Goal: Transaction & Acquisition: Purchase product/service

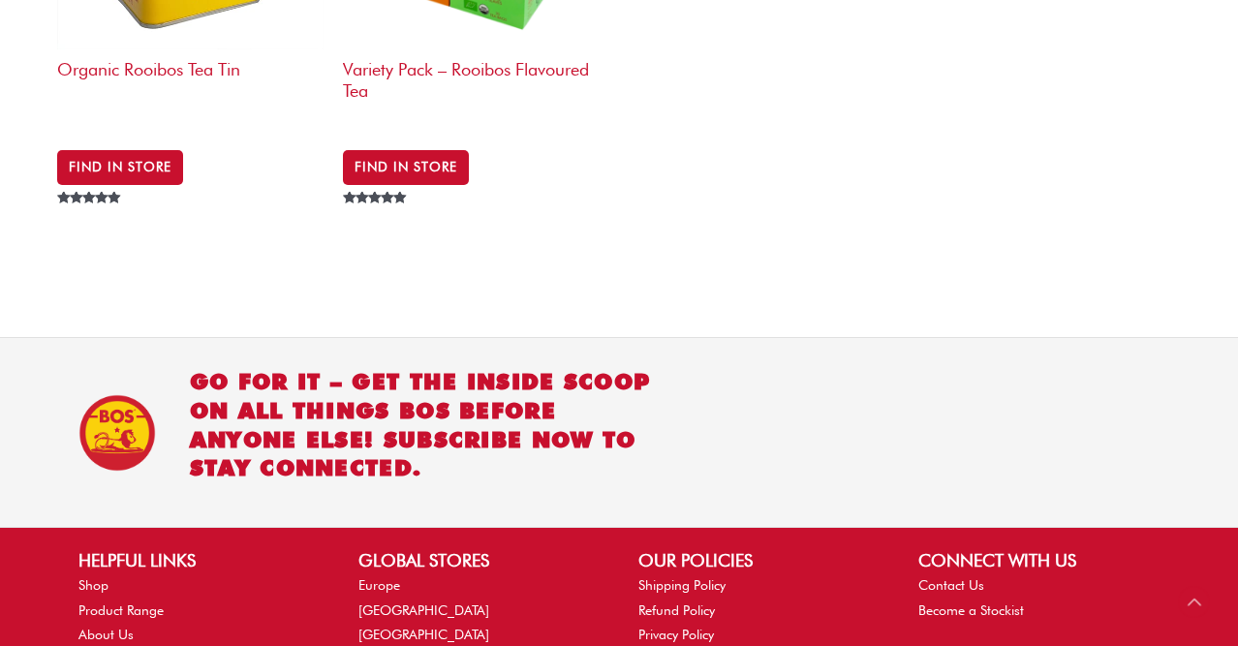
scroll to position [1646, 0]
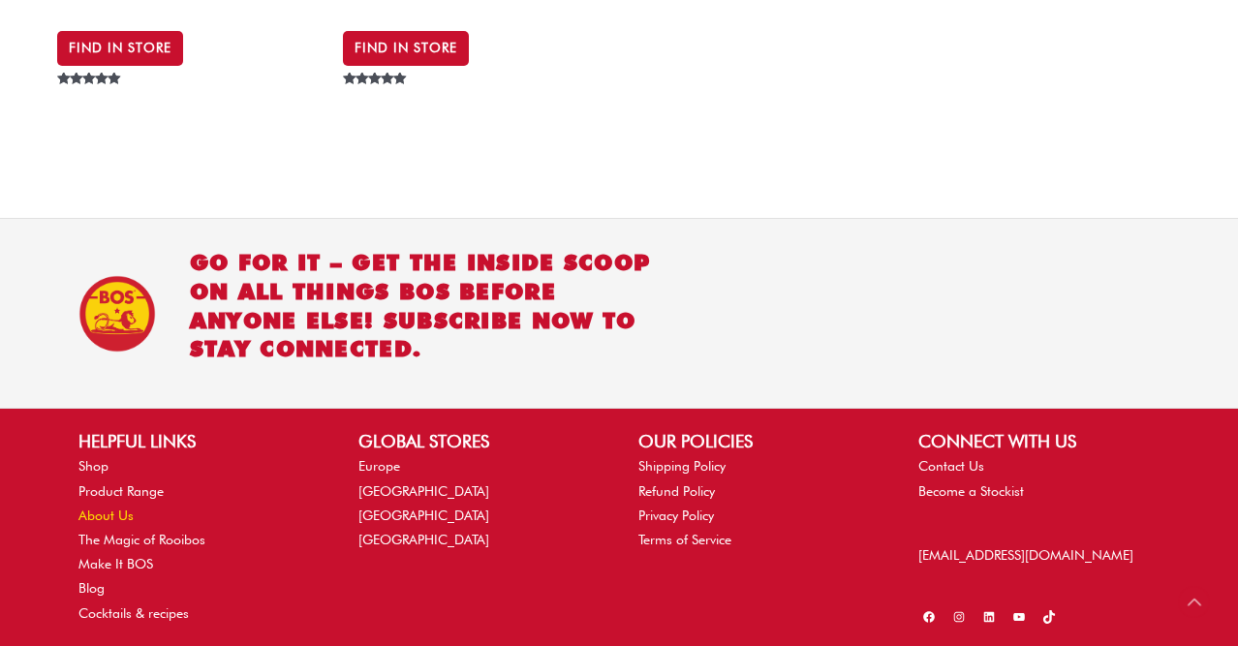
click at [107, 508] on link "About Us" at bounding box center [105, 515] width 55 height 15
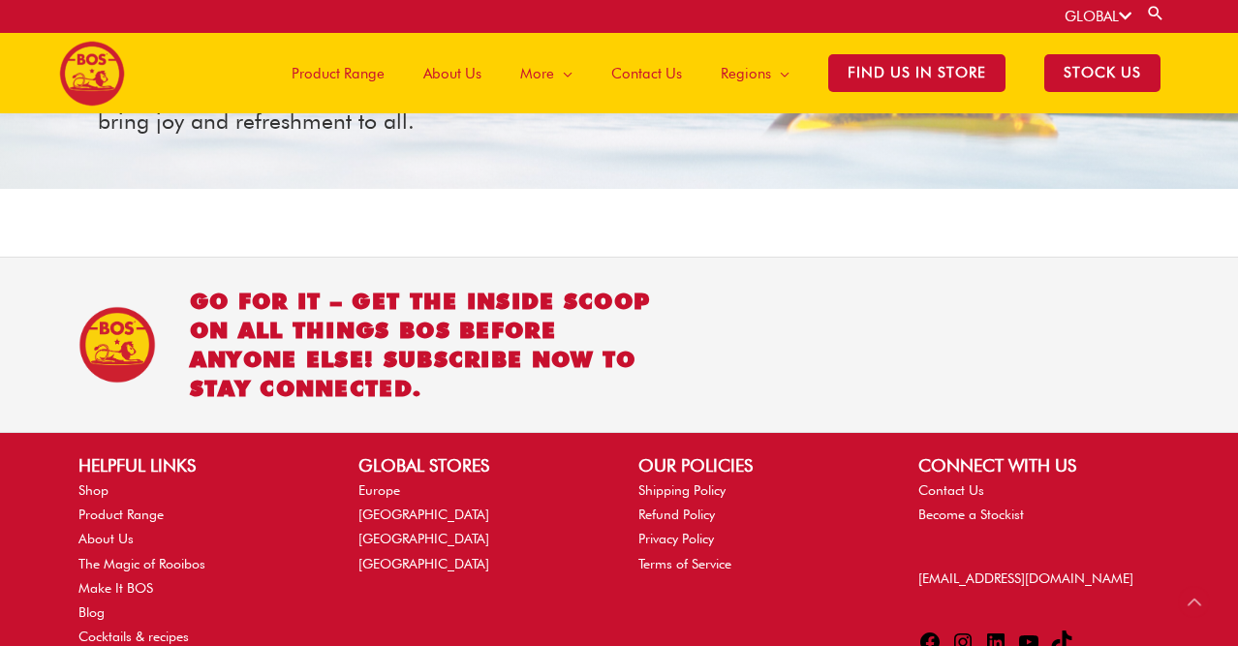
scroll to position [2494, 0]
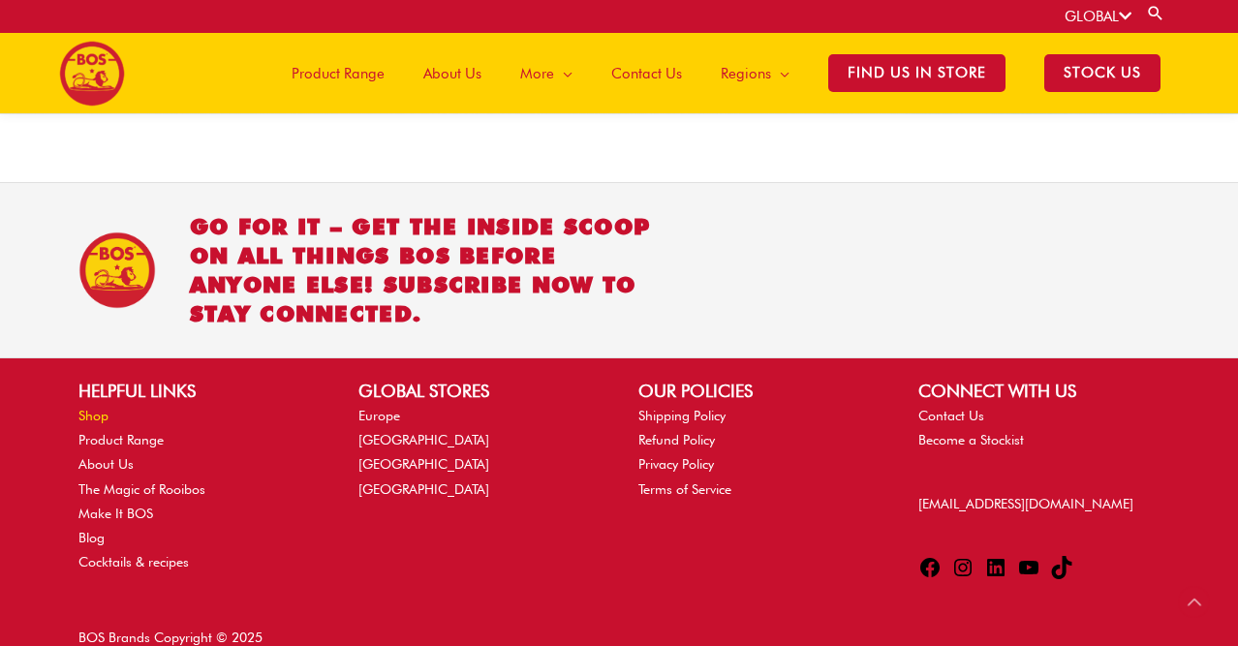
click at [99, 408] on link "Shop" at bounding box center [93, 415] width 30 height 15
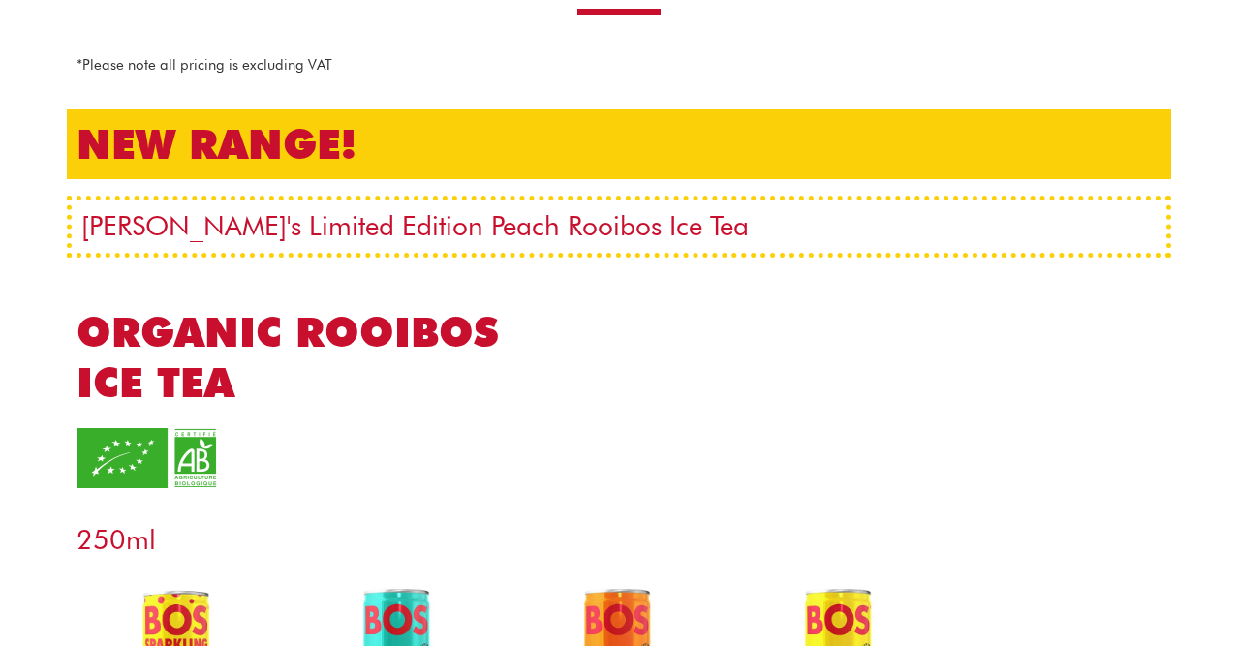
scroll to position [277, 0]
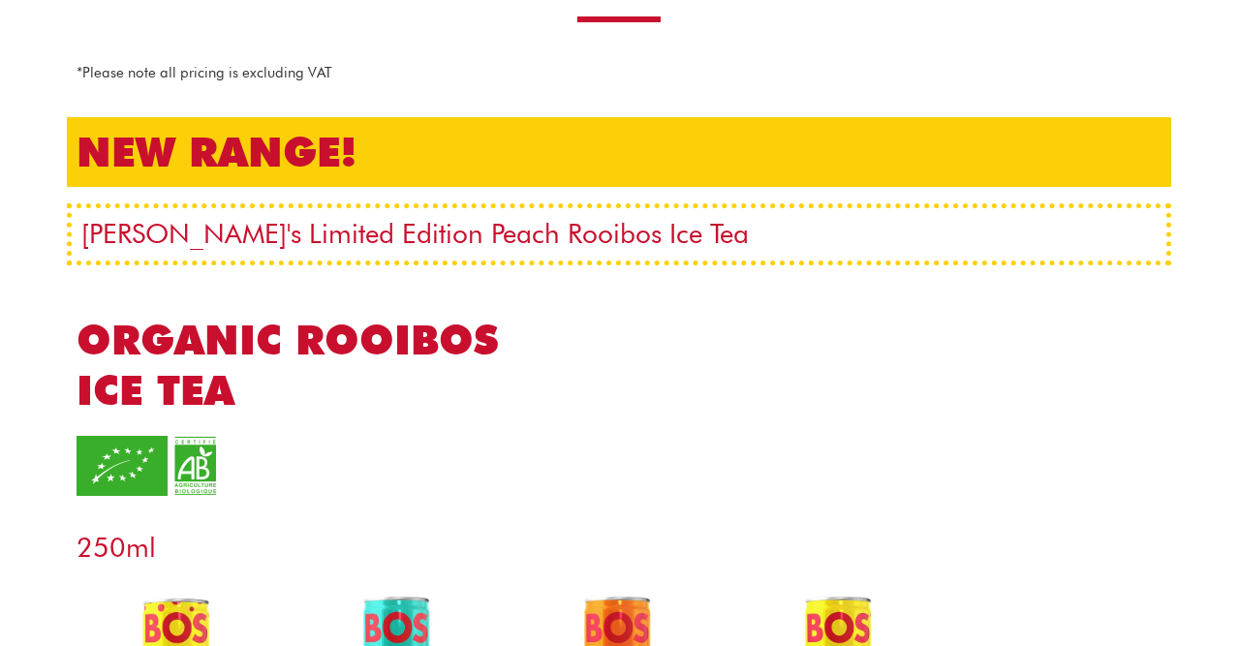
click at [158, 231] on h3 "Siya Kolisi's Limited Edition Peach Rooibos Ice Tea" at bounding box center [618, 234] width 1075 height 33
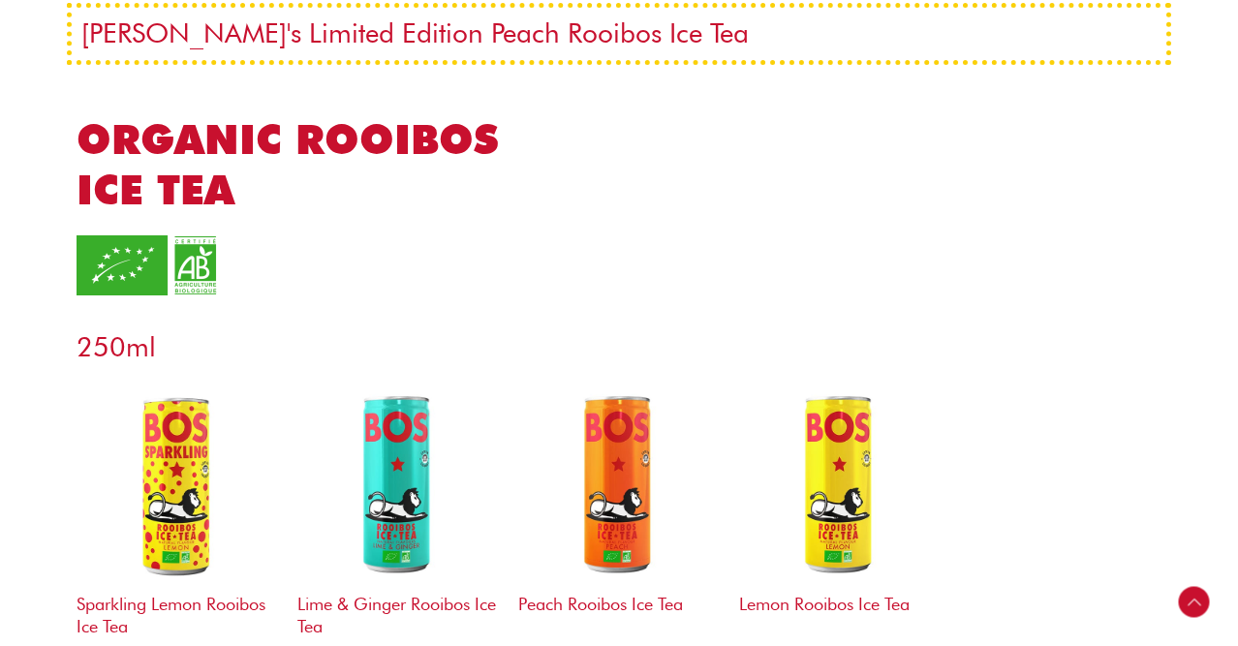
scroll to position [0, 0]
